Goal: Check status: Check status

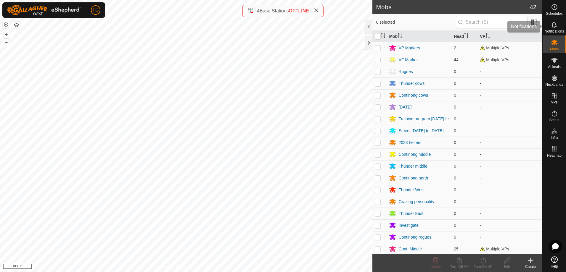
click at [554, 26] on icon at bounding box center [554, 24] width 7 height 7
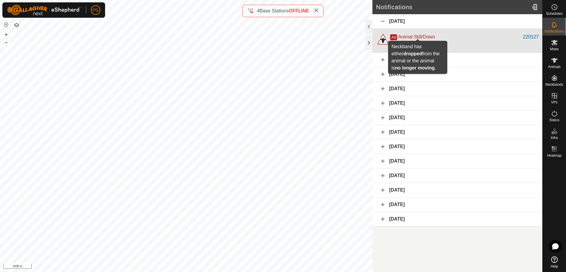
click at [433, 39] on span "Animal Still/Down" at bounding box center [416, 36] width 37 height 5
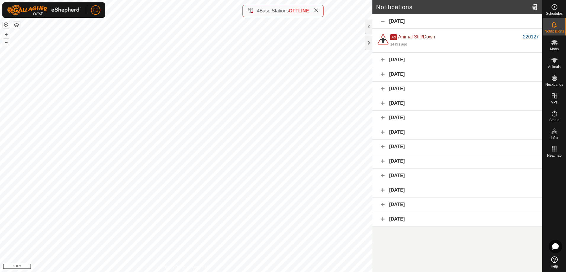
click at [242, 115] on div "220127 2519143180 ContinongMiddle_YoungCows Continong middle_[DATE] + – ⇧ i 100…" at bounding box center [186, 136] width 372 height 272
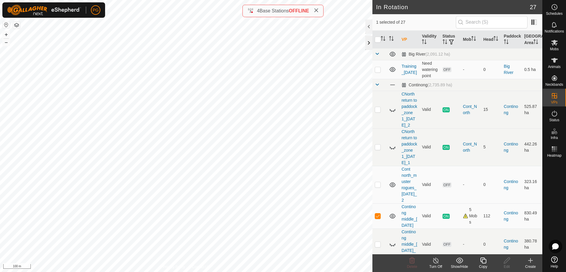
click at [366, 44] on div at bounding box center [368, 43] width 7 height 14
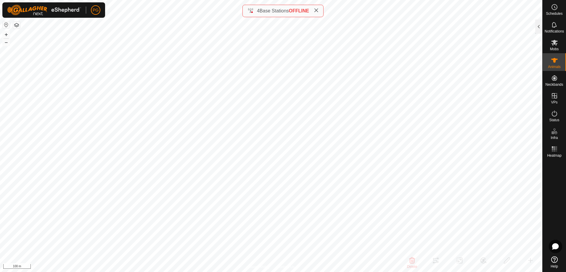
checkbox input "false"
click at [558, 63] on es-animals-svg-icon at bounding box center [554, 60] width 11 height 9
click at [537, 26] on div at bounding box center [538, 27] width 7 height 14
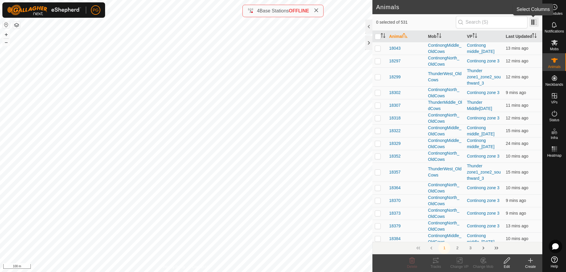
click at [536, 22] on span at bounding box center [533, 21] width 9 height 9
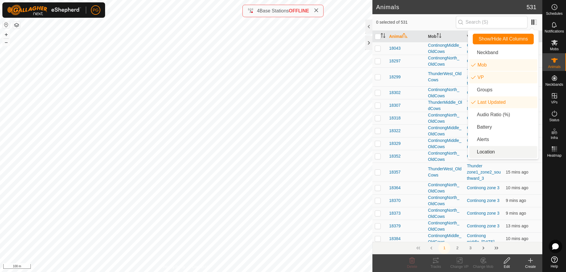
click at [489, 152] on li "Location" at bounding box center [503, 152] width 68 height 12
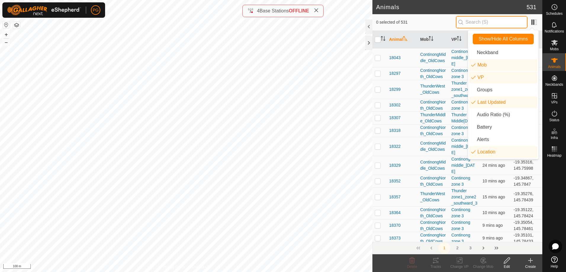
click at [494, 22] on input "text" at bounding box center [492, 22] width 72 height 12
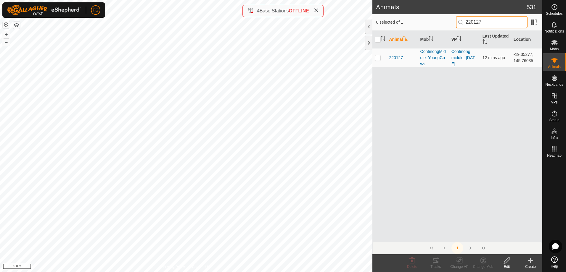
type input "220127"
